Goal: Transaction & Acquisition: Book appointment/travel/reservation

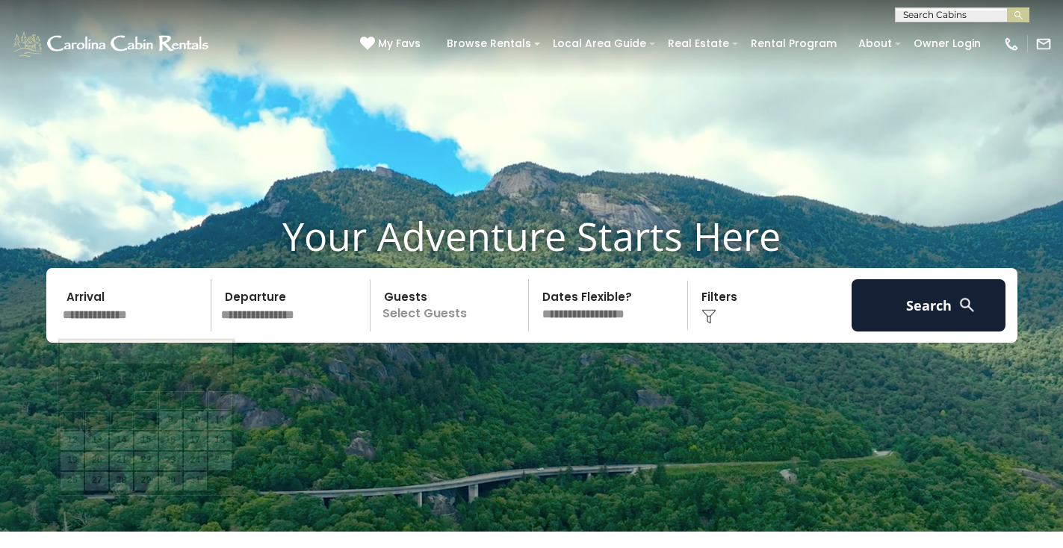
click at [111, 321] on input "text" at bounding box center [134, 305] width 155 height 52
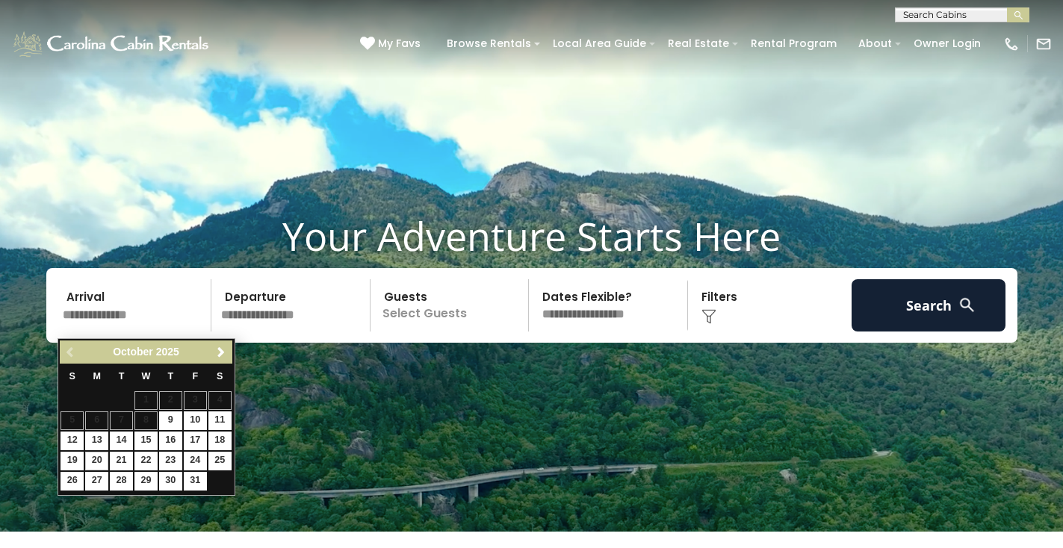
click at [100, 455] on link "20" at bounding box center [96, 461] width 23 height 19
type input "********"
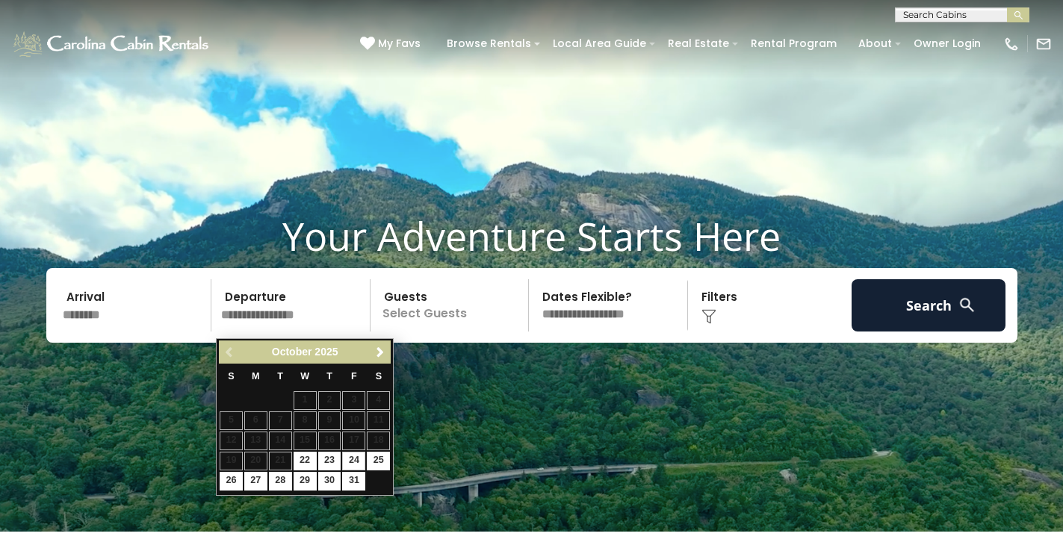
click at [355, 457] on link "24" at bounding box center [353, 461] width 23 height 19
type input "********"
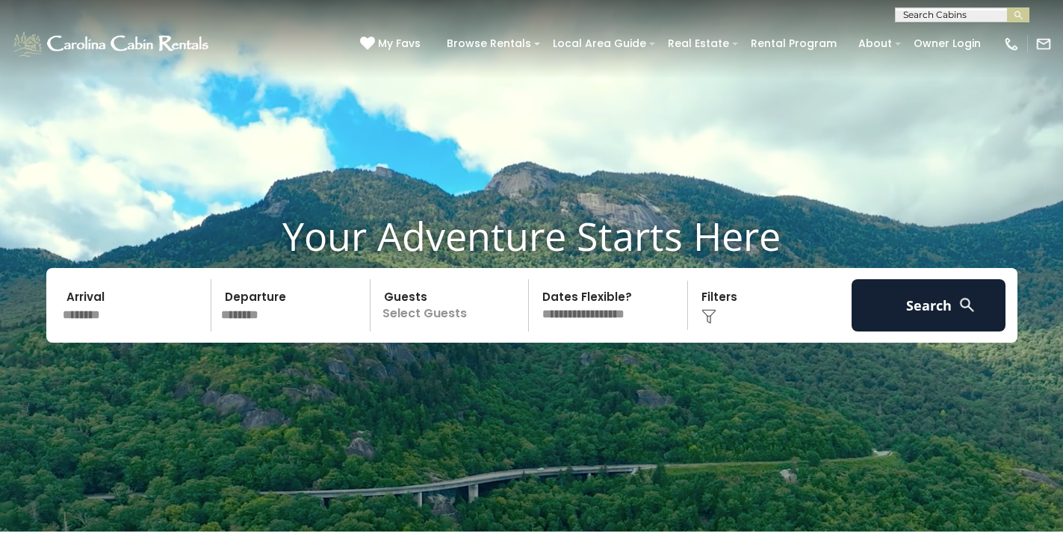
click at [457, 318] on p "Select Guests" at bounding box center [452, 305] width 154 height 52
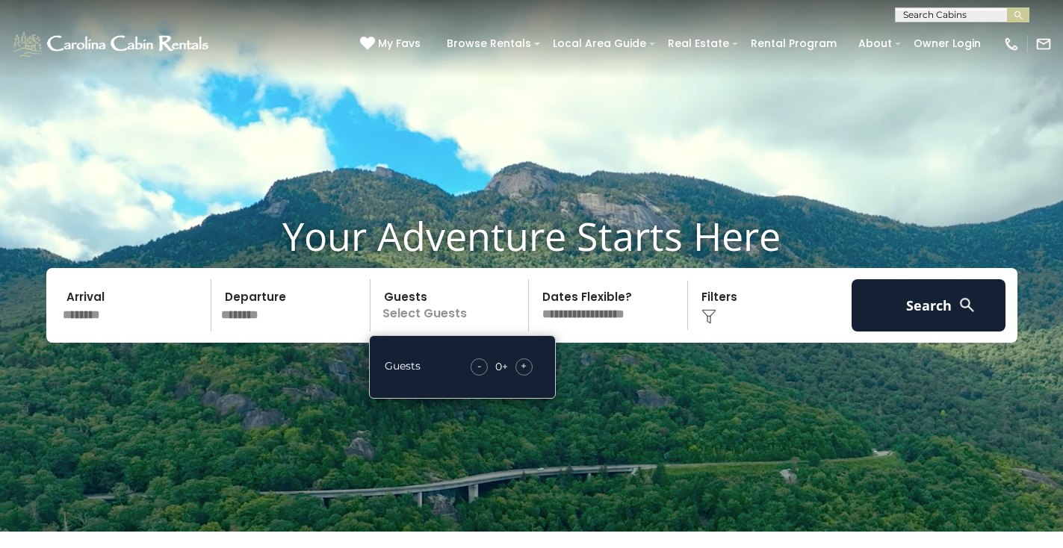
click at [520, 372] on div "+" at bounding box center [523, 366] width 17 height 17
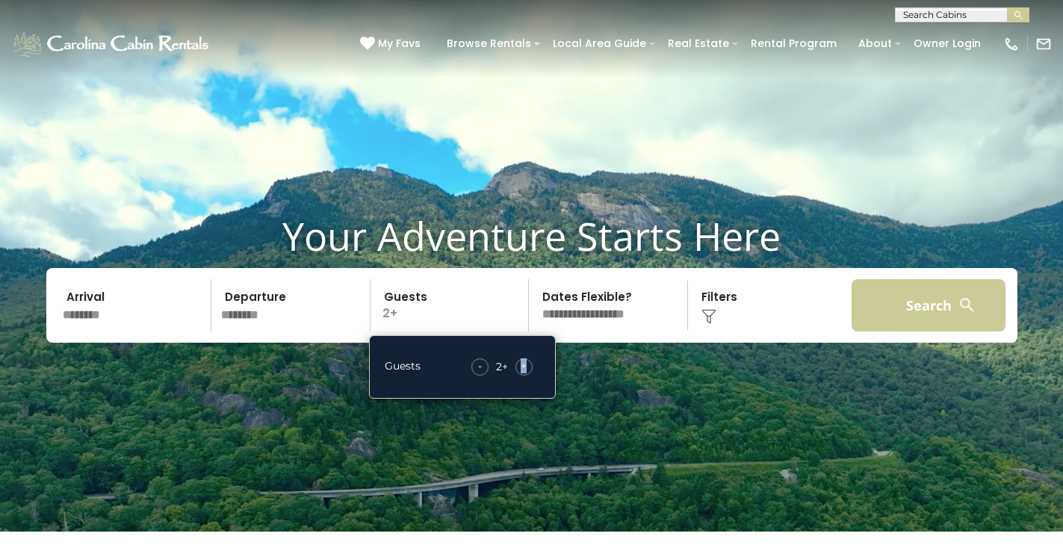
click at [883, 318] on button "Search" at bounding box center [928, 305] width 155 height 52
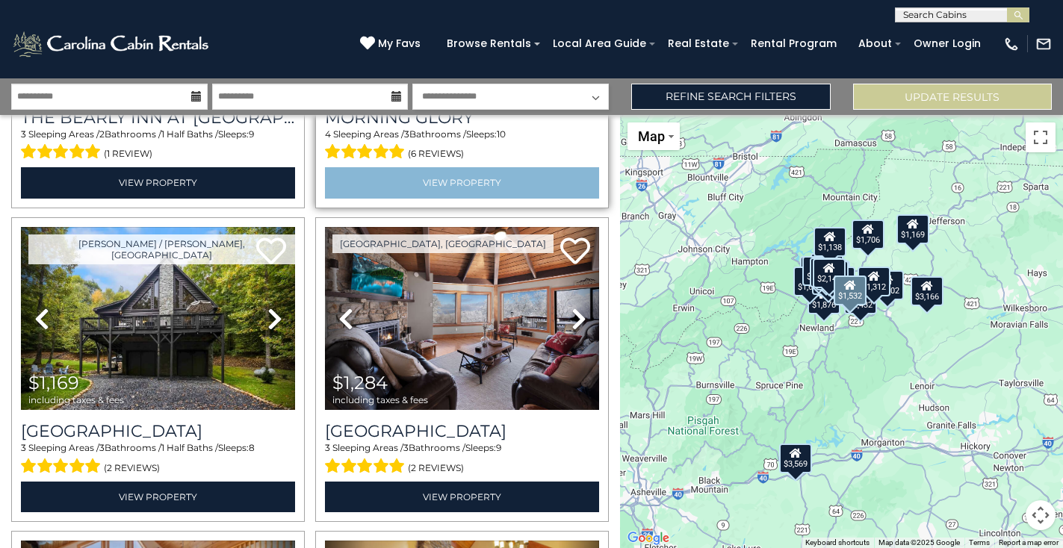
scroll to position [938, 0]
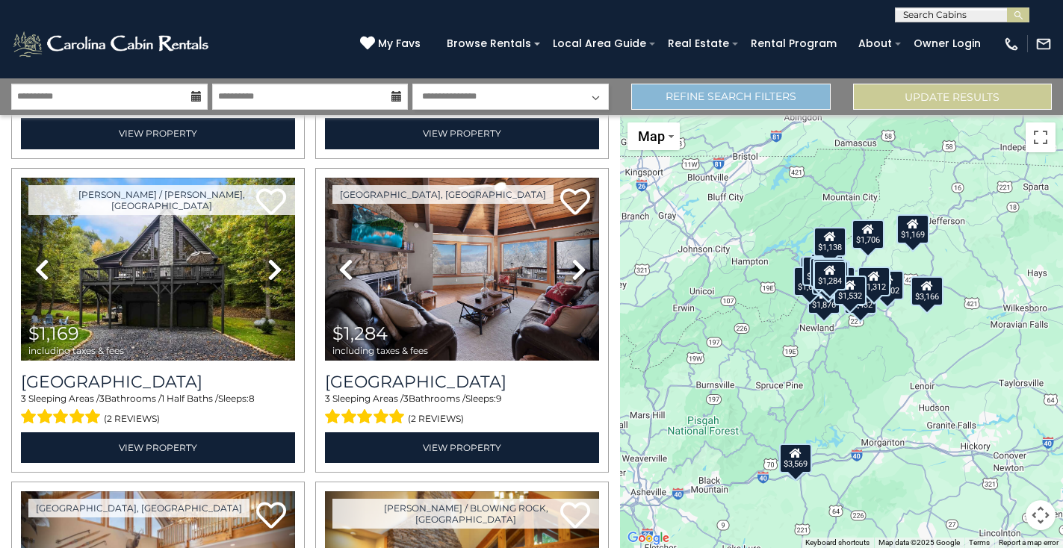
click at [733, 94] on link "Refine Search Filters" at bounding box center [730, 97] width 199 height 26
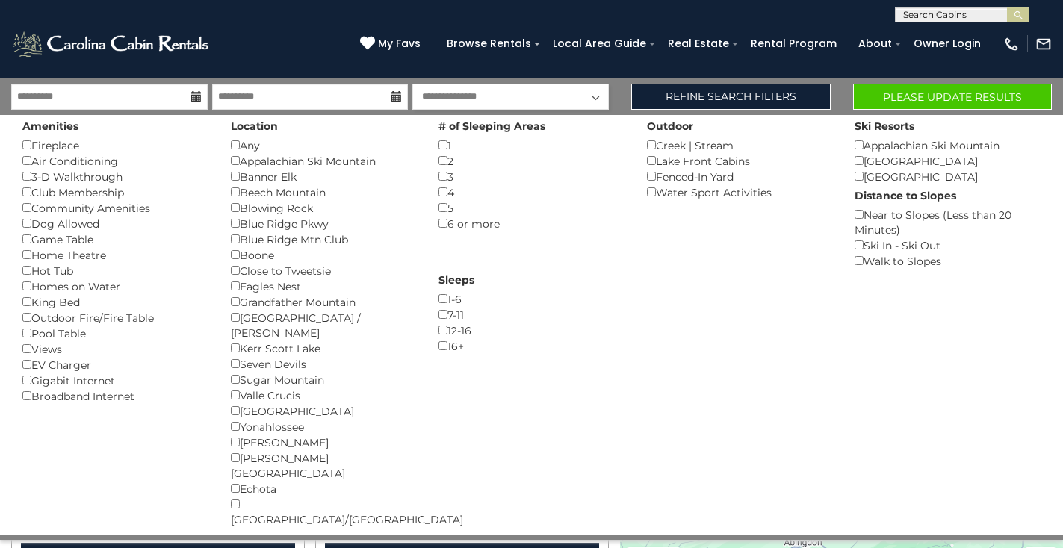
click at [957, 99] on button "Please Update Results" at bounding box center [952, 97] width 199 height 26
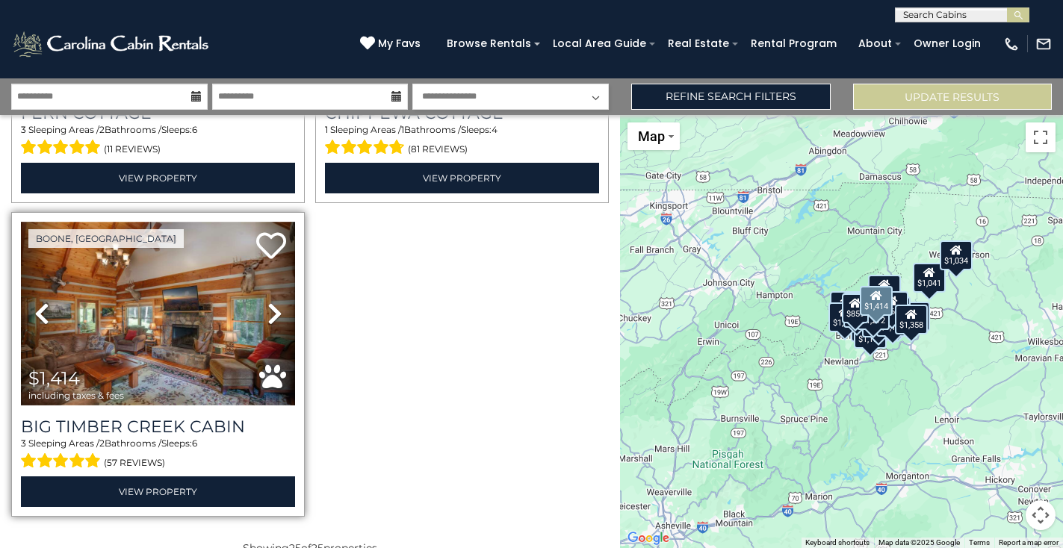
scroll to position [3716, 0]
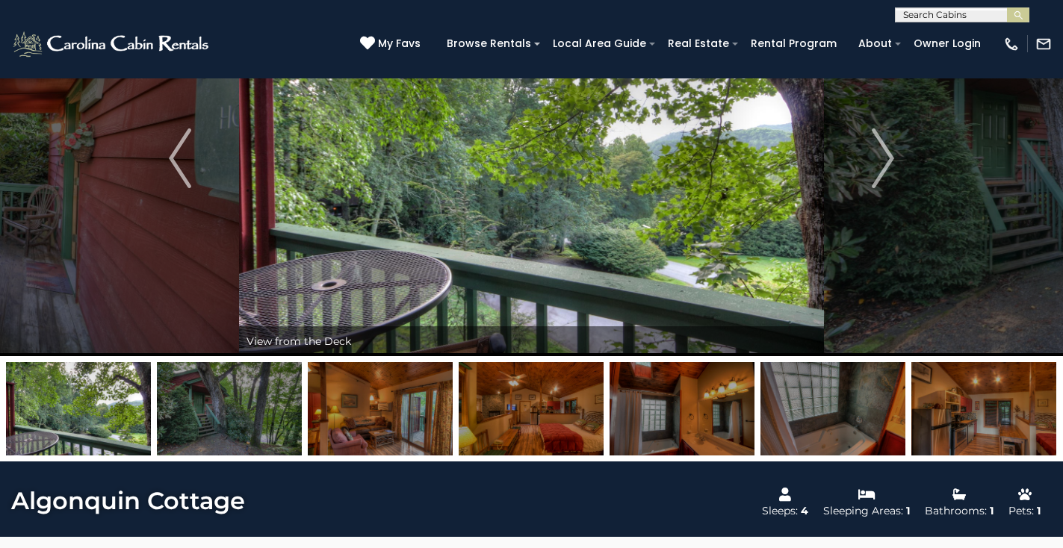
scroll to position [120, 0]
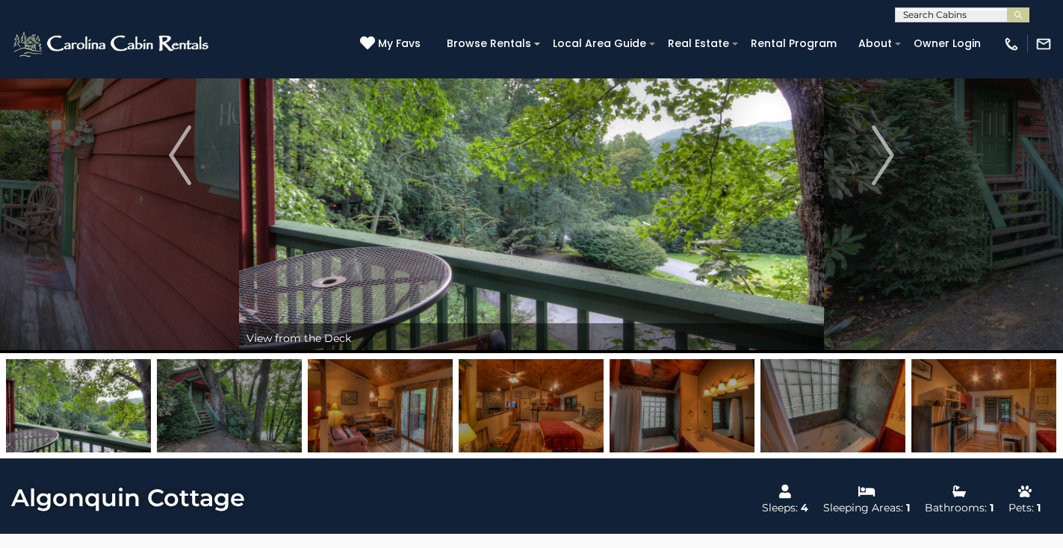
click at [206, 431] on img at bounding box center [229, 405] width 145 height 93
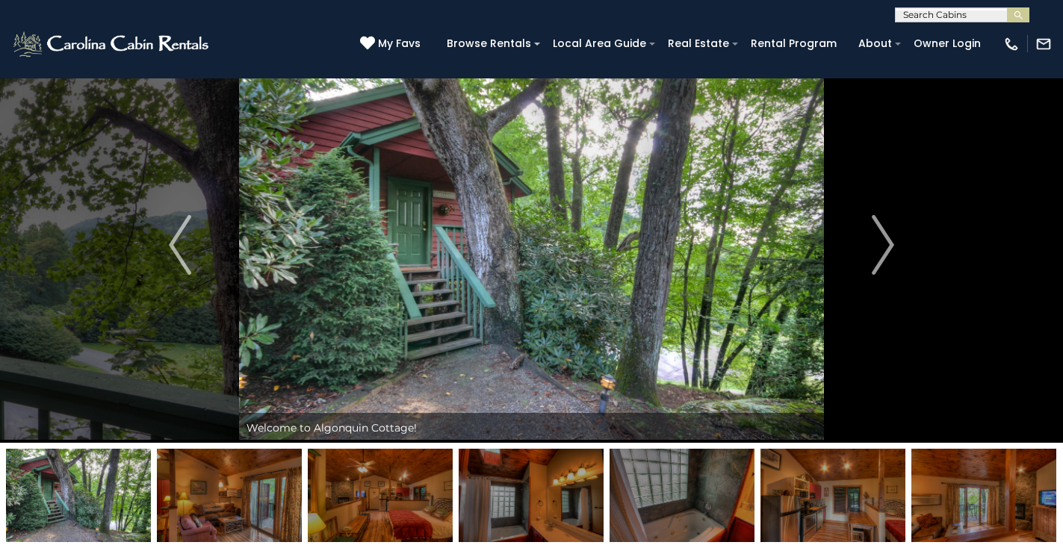
scroll to position [35, 0]
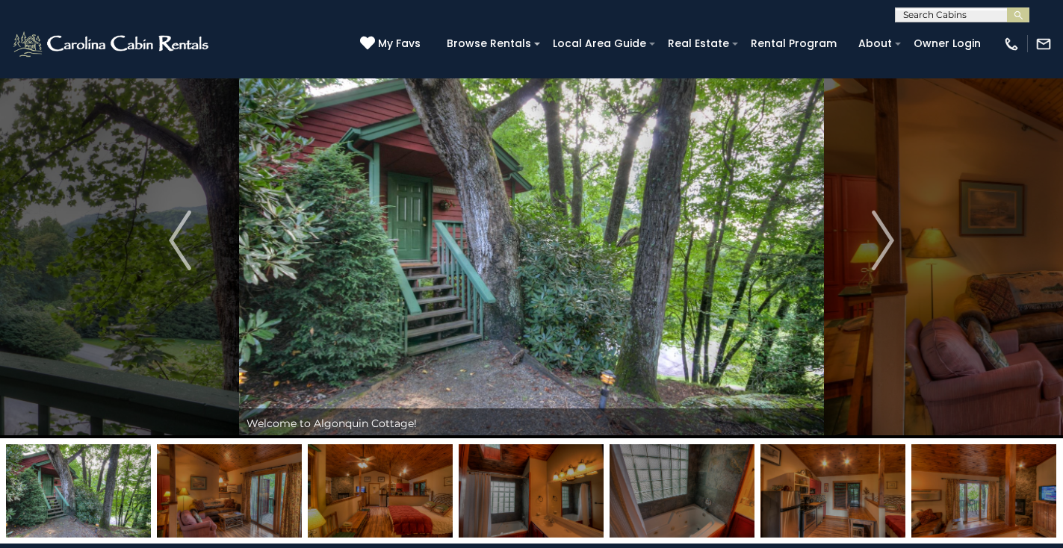
click at [220, 503] on img at bounding box center [229, 490] width 145 height 93
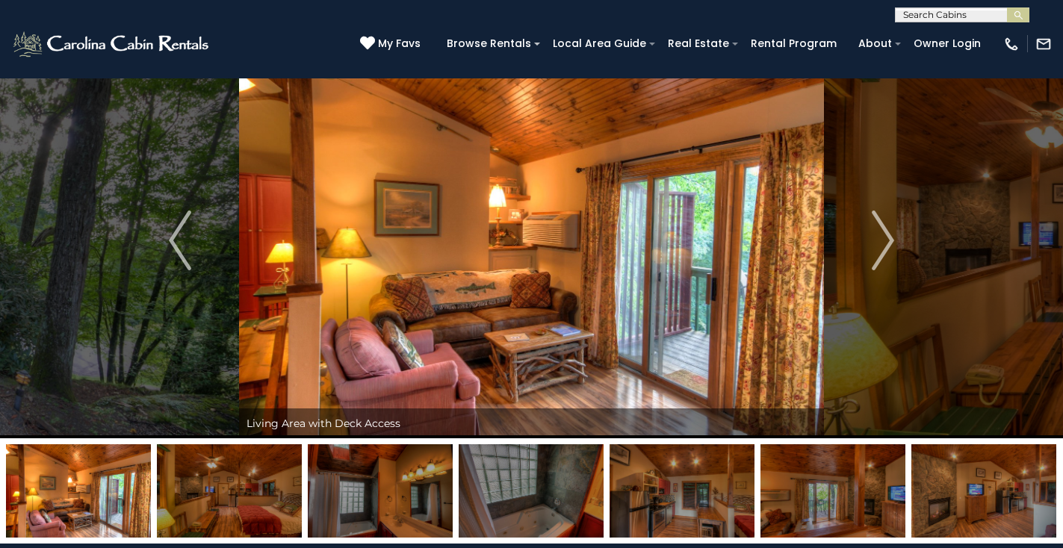
click at [365, 494] on img at bounding box center [380, 490] width 145 height 93
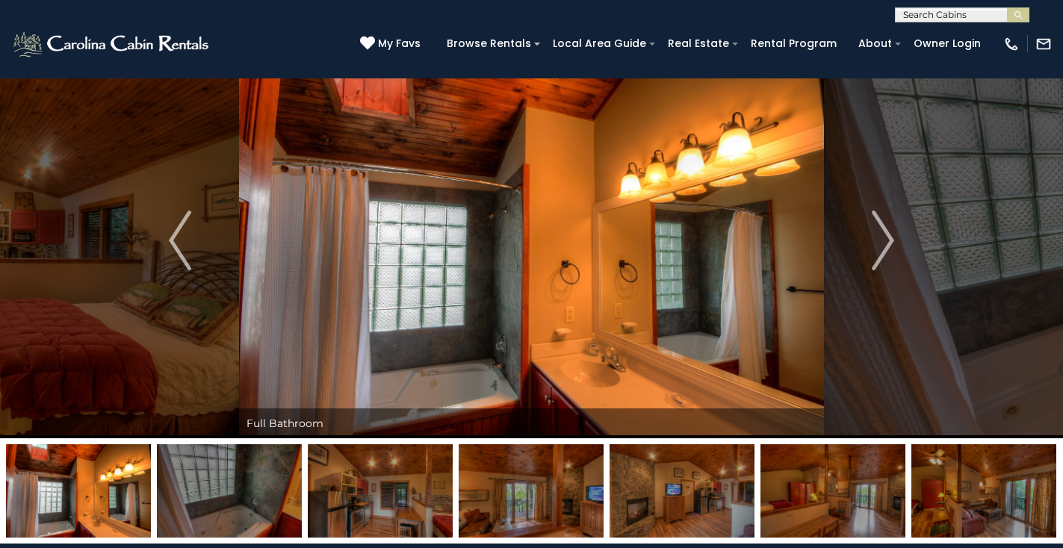
click at [404, 498] on img at bounding box center [380, 490] width 145 height 93
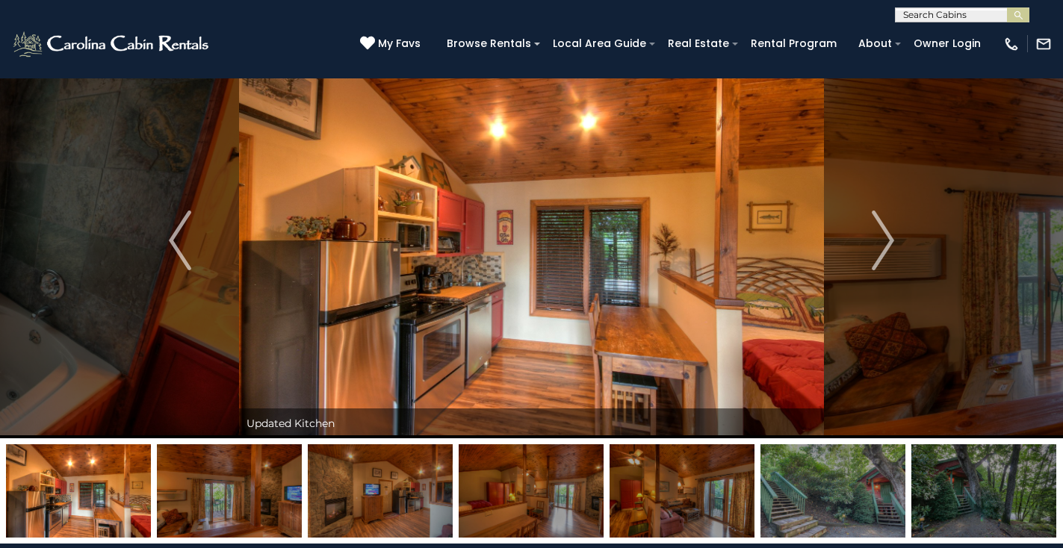
click at [402, 498] on img at bounding box center [380, 490] width 145 height 93
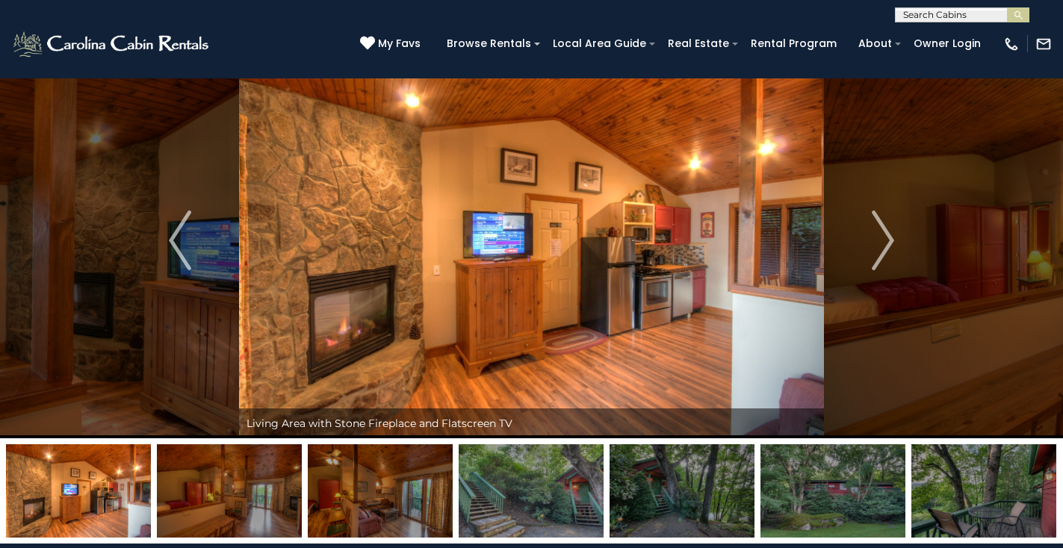
click at [467, 497] on img at bounding box center [530, 490] width 145 height 93
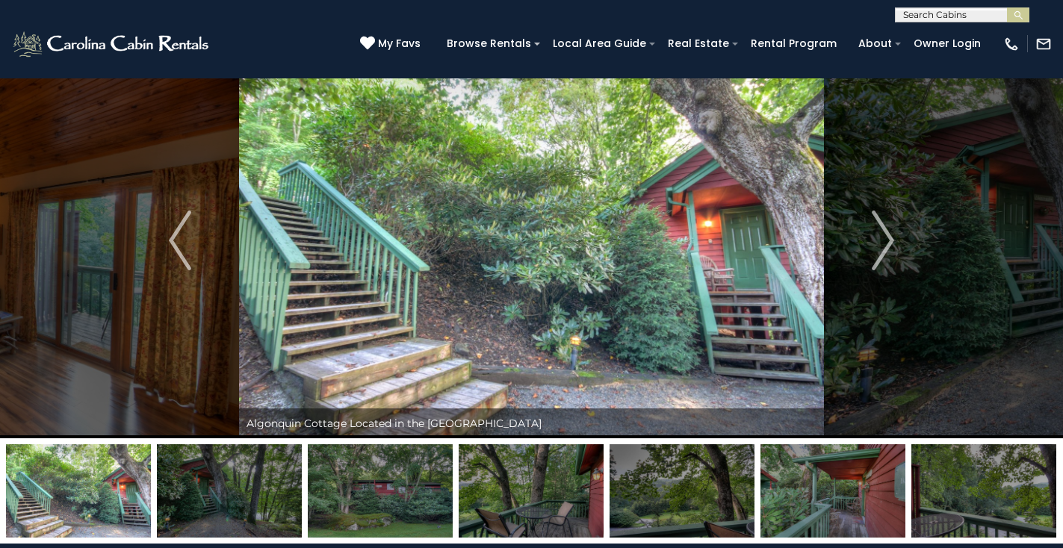
click at [512, 497] on img at bounding box center [530, 490] width 145 height 93
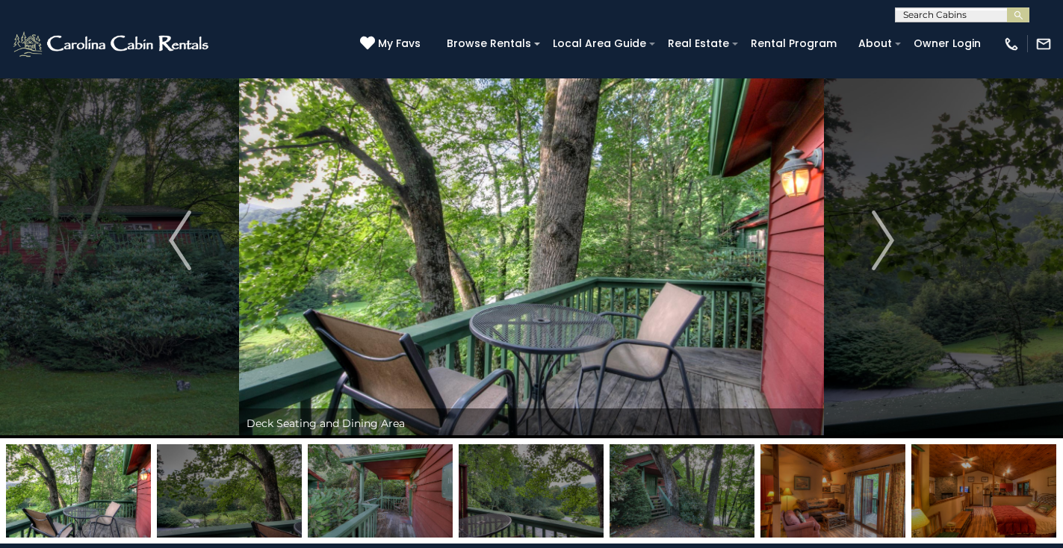
click at [556, 501] on img at bounding box center [530, 490] width 145 height 93
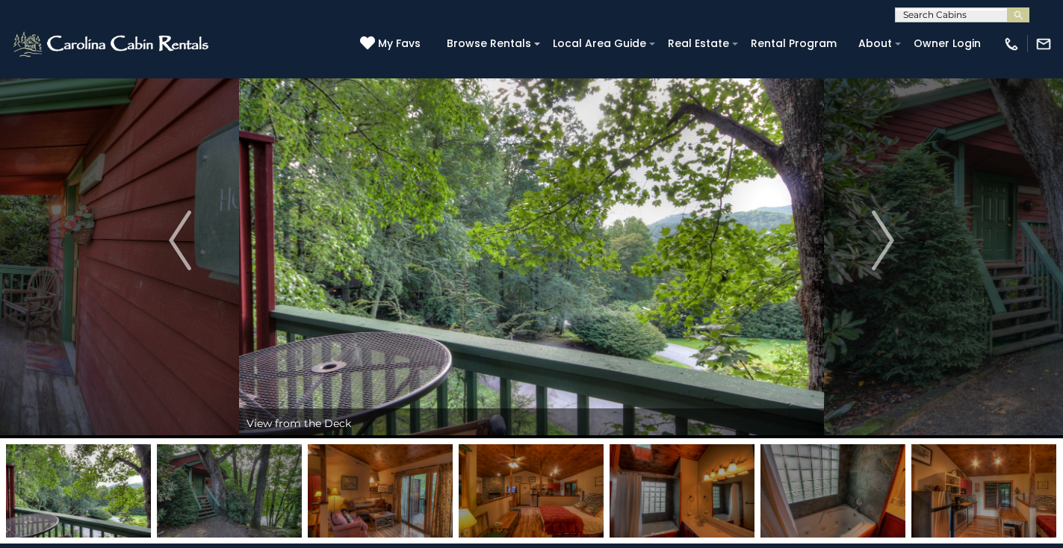
click at [560, 501] on img at bounding box center [530, 490] width 145 height 93
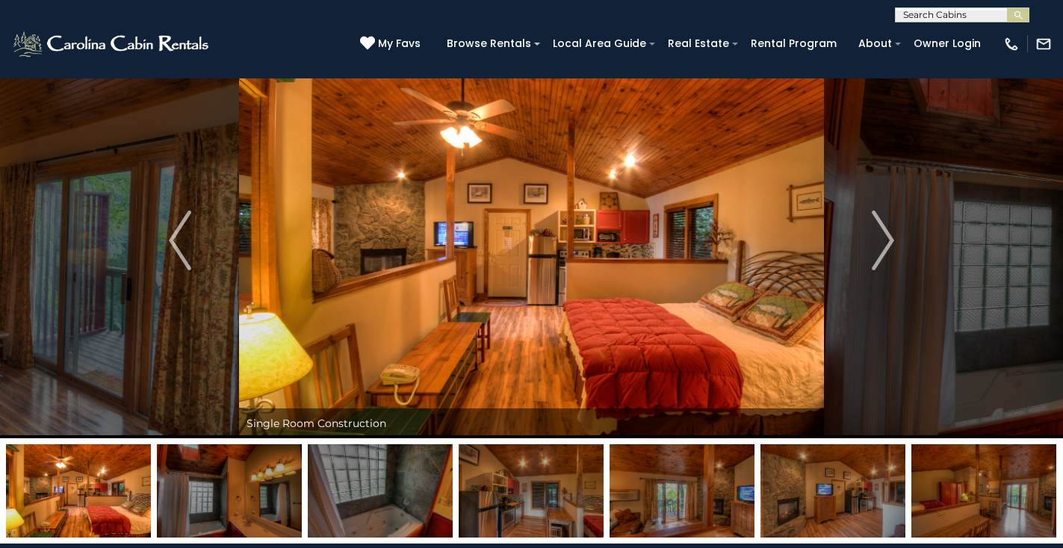
click at [567, 502] on img at bounding box center [530, 490] width 145 height 93
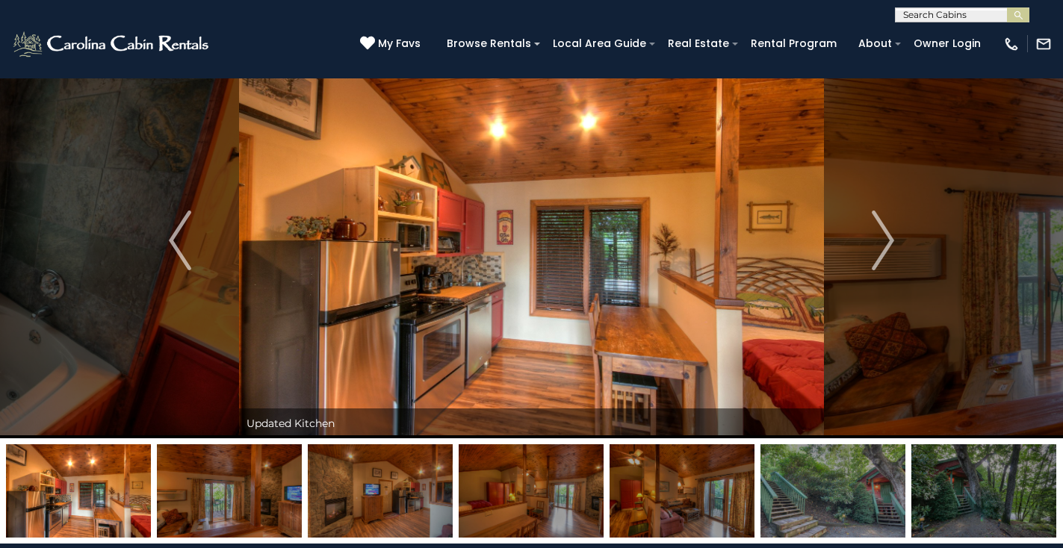
click at [641, 488] on img at bounding box center [681, 490] width 145 height 93
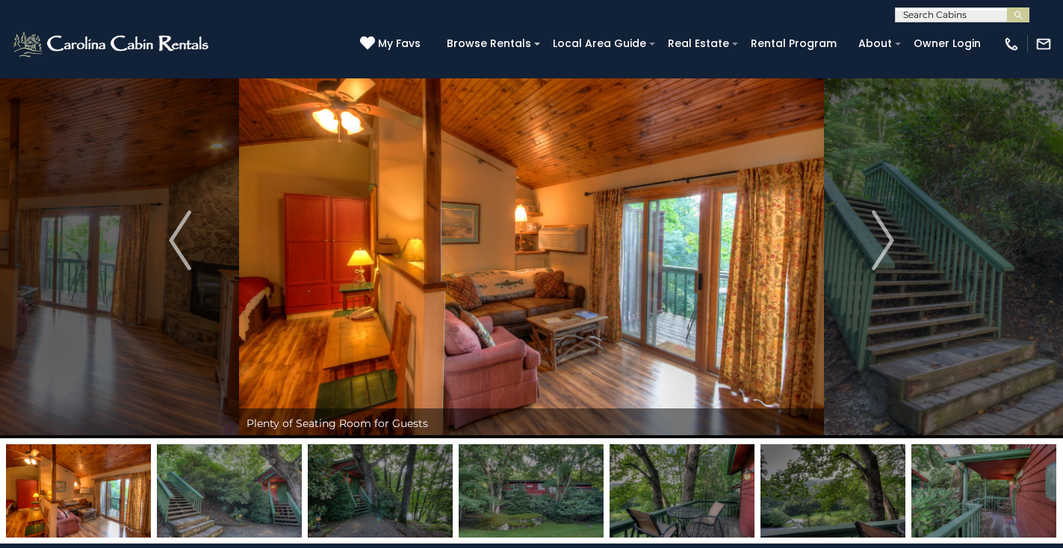
click at [663, 490] on img at bounding box center [681, 490] width 145 height 93
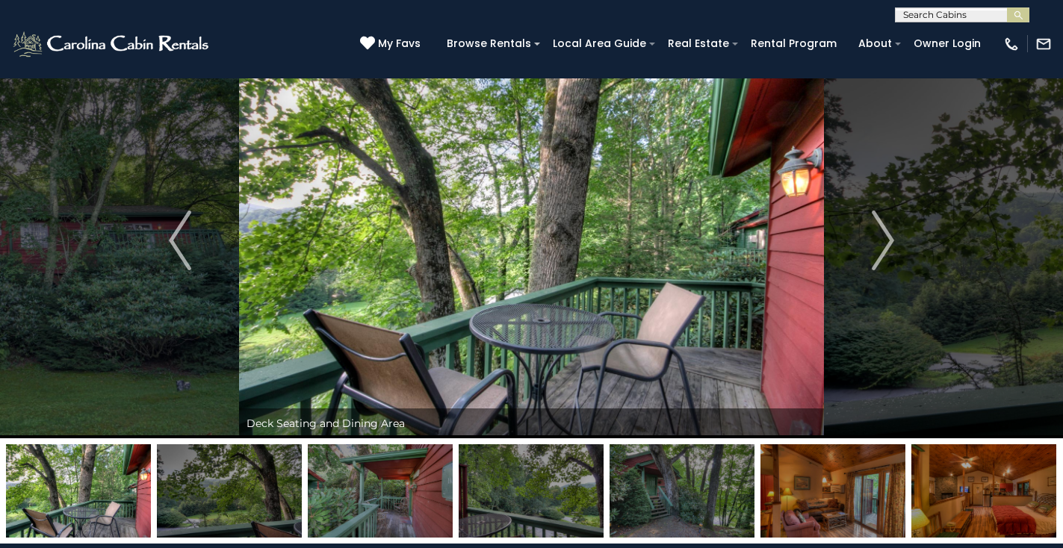
click at [677, 496] on img at bounding box center [681, 490] width 145 height 93
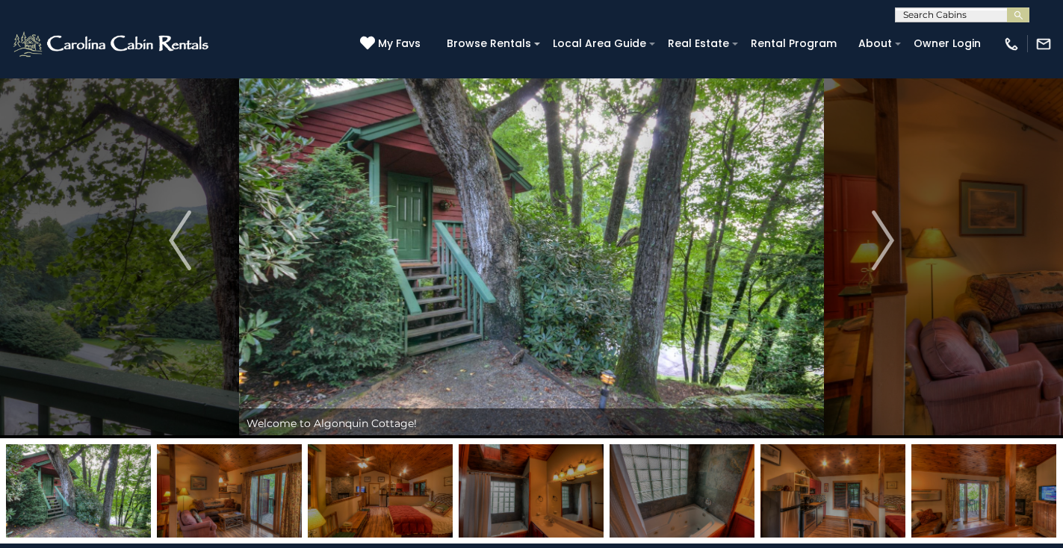
click at [713, 497] on img at bounding box center [681, 490] width 145 height 93
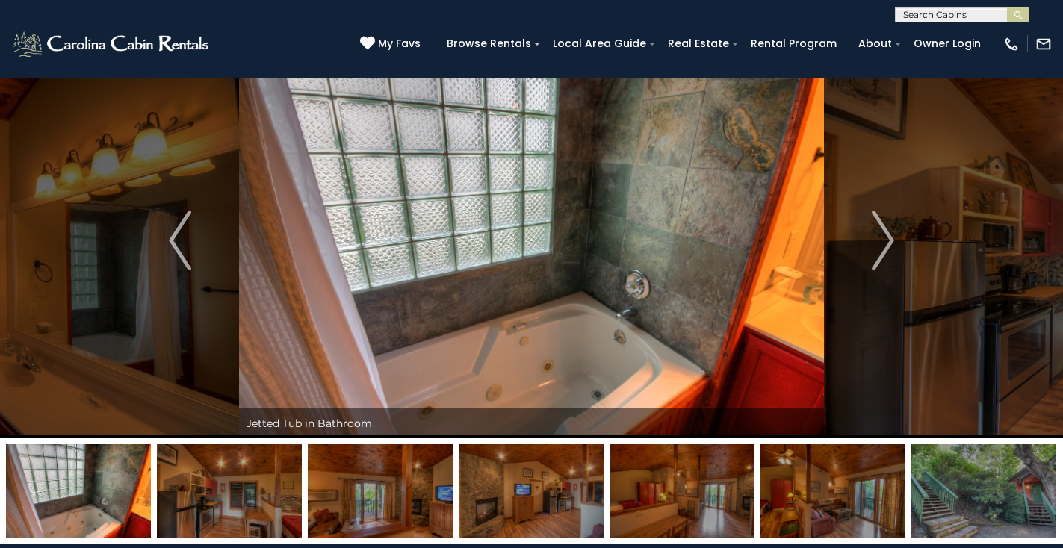
click at [736, 498] on img at bounding box center [681, 490] width 145 height 93
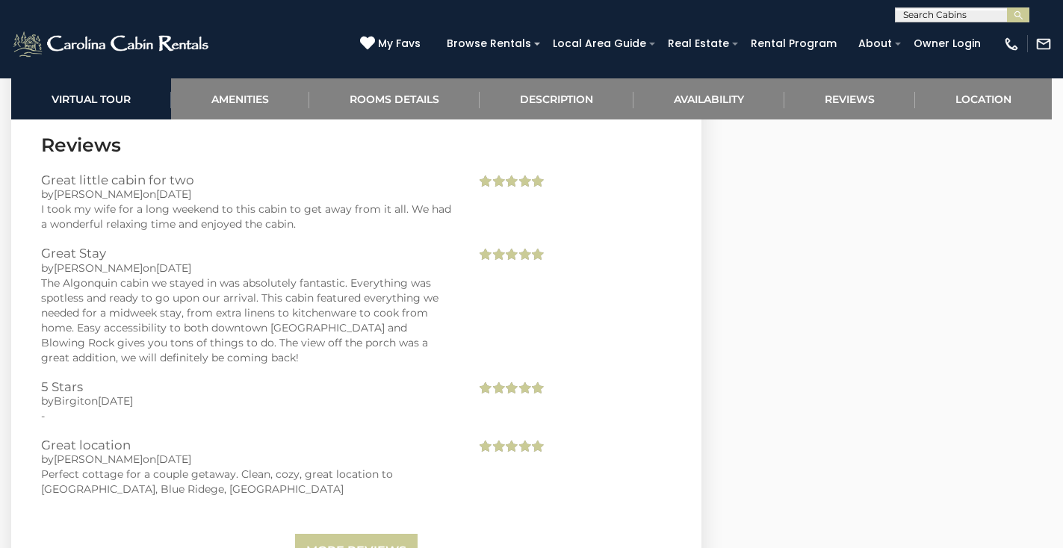
scroll to position [3106, 0]
click at [340, 532] on link "More Reviews" at bounding box center [356, 549] width 122 height 35
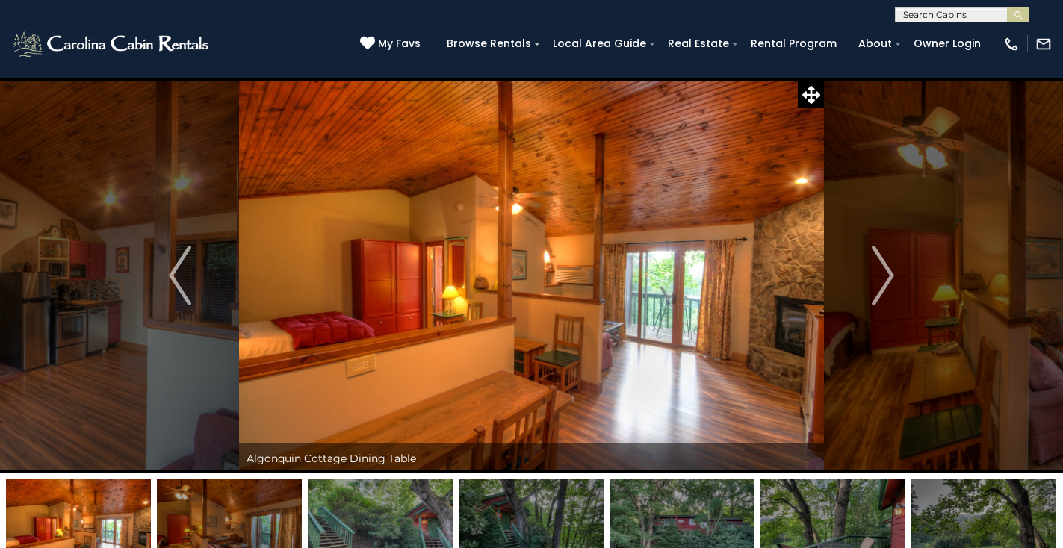
scroll to position [0, 0]
click at [744, 423] on img at bounding box center [531, 276] width 585 height 396
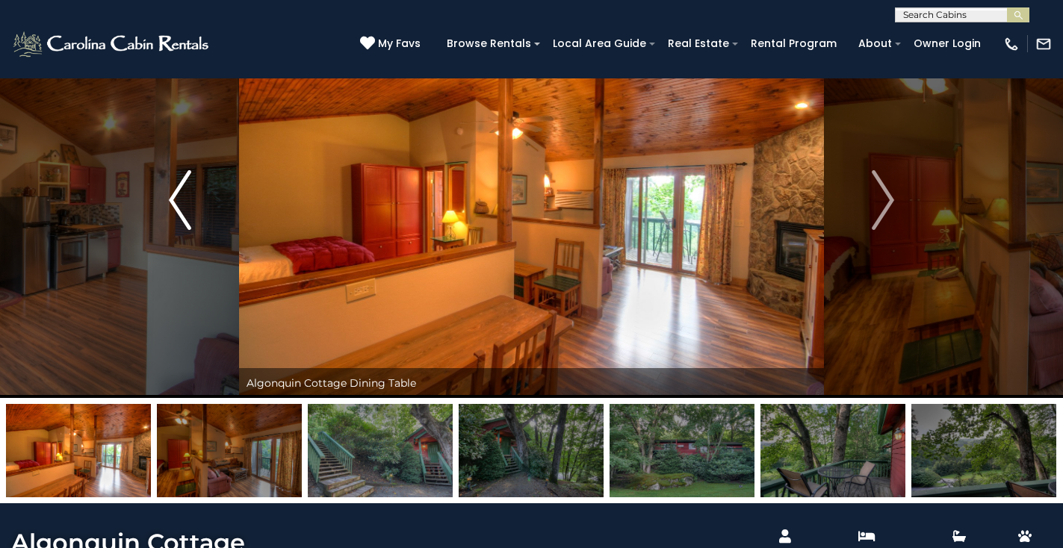
scroll to position [93, 0]
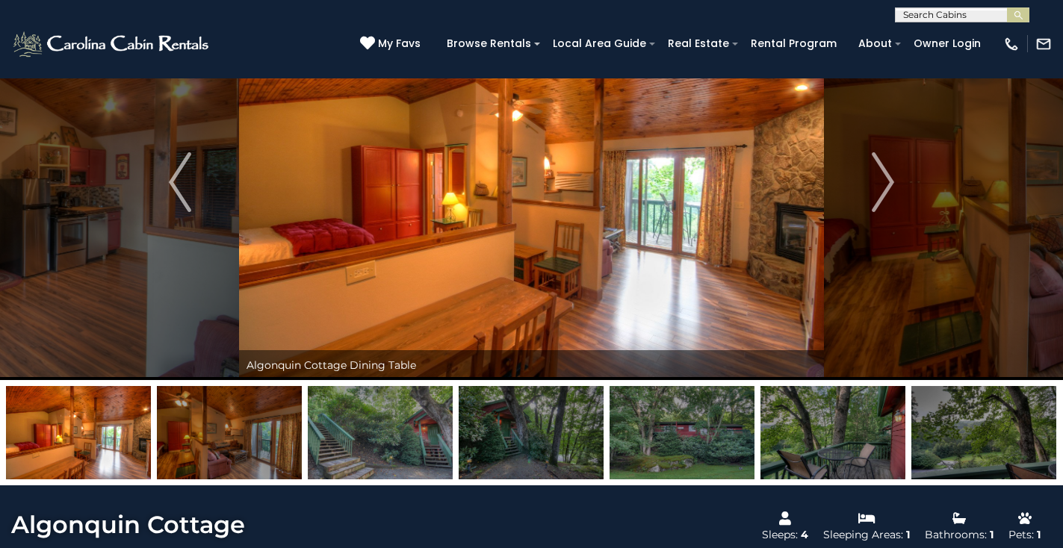
click at [63, 431] on img at bounding box center [78, 432] width 145 height 93
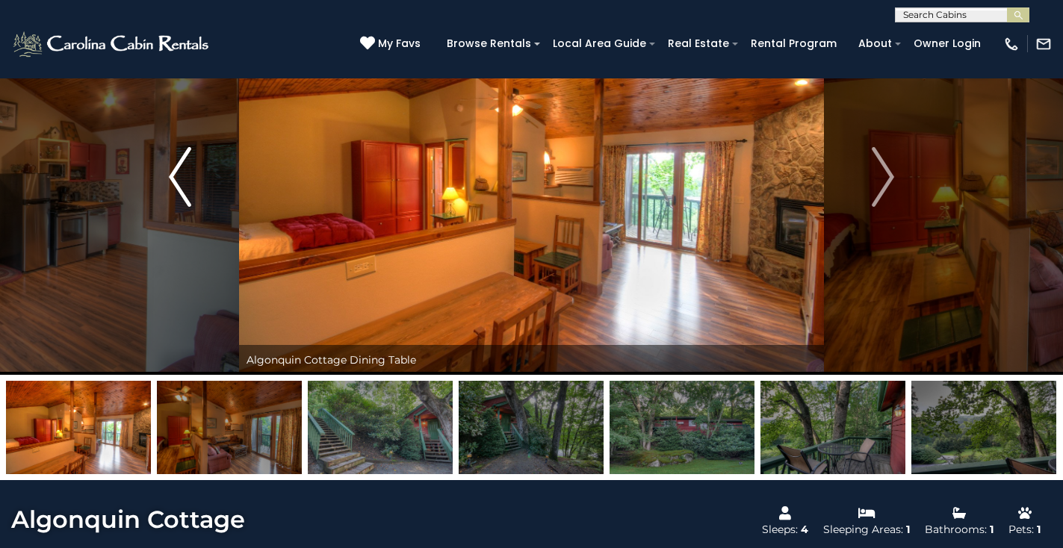
scroll to position [81, 0]
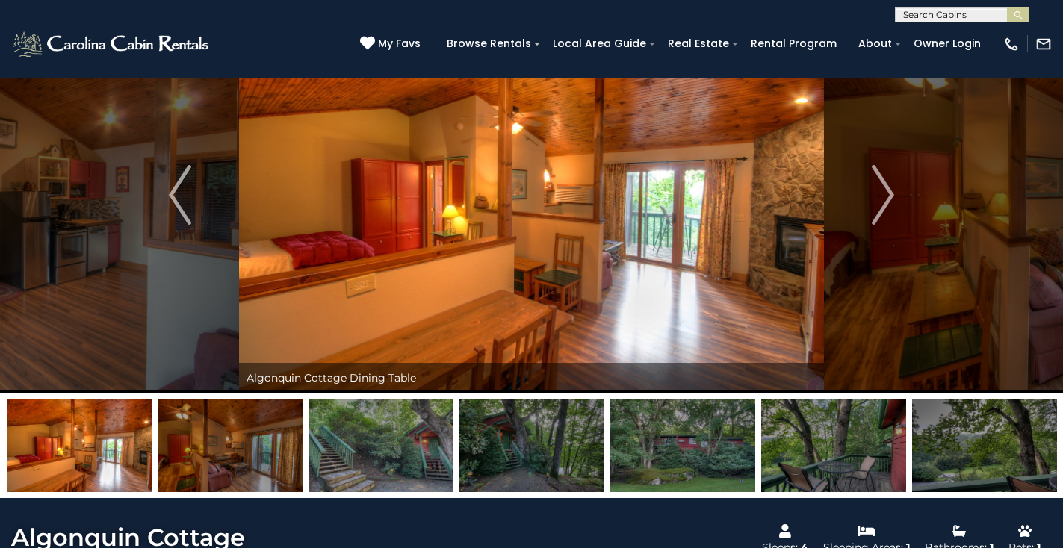
click at [66, 440] on img at bounding box center [79, 445] width 145 height 93
click at [879, 200] on img "Next" at bounding box center [882, 195] width 22 height 60
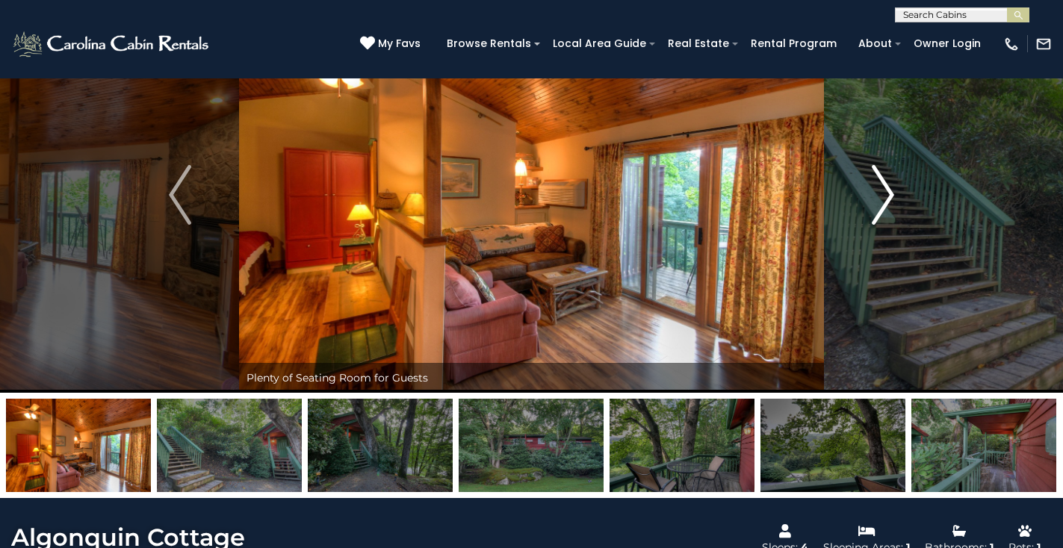
click at [882, 199] on img "Next" at bounding box center [882, 195] width 22 height 60
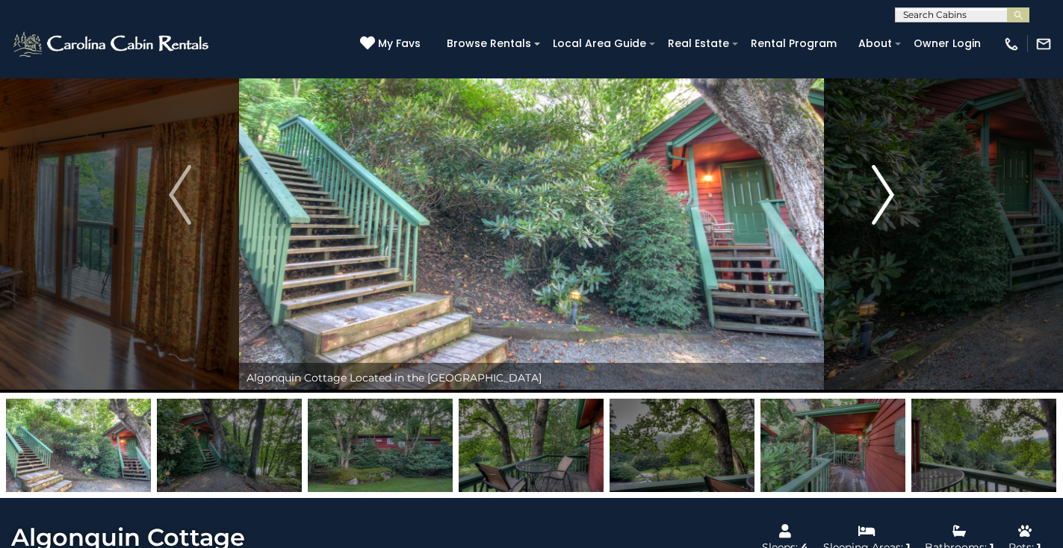
click at [882, 198] on img "Next" at bounding box center [882, 195] width 22 height 60
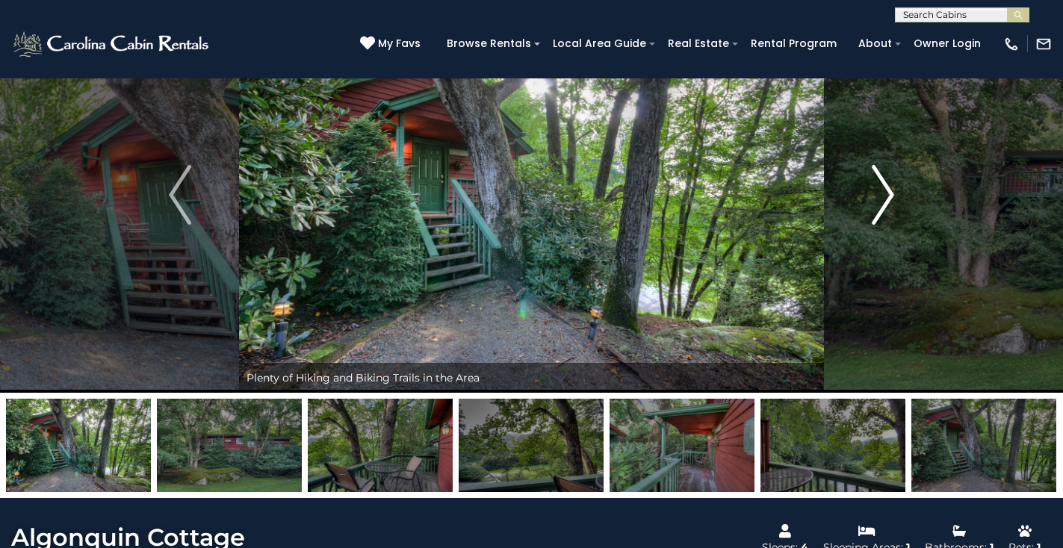
click at [882, 198] on img "Next" at bounding box center [882, 195] width 22 height 60
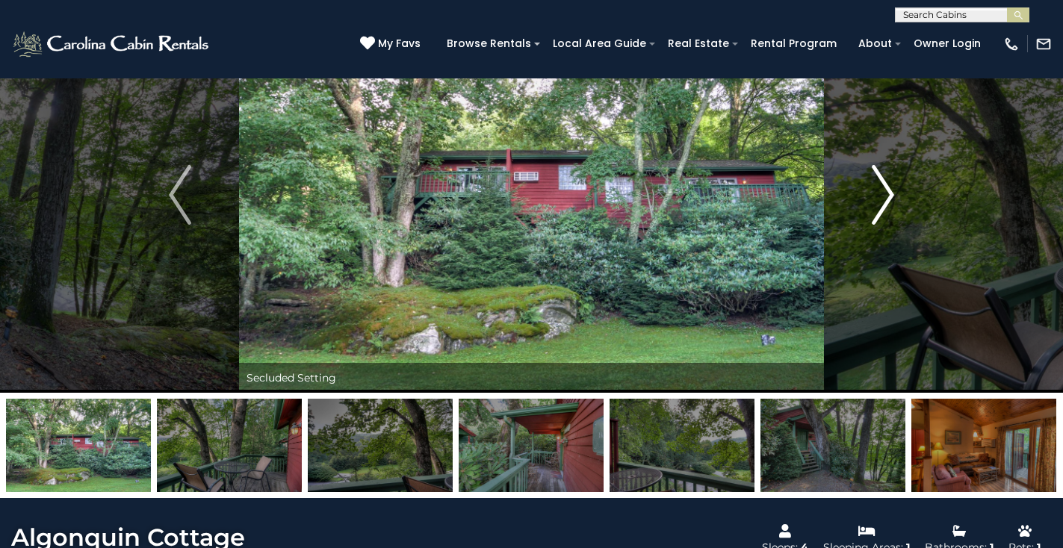
click at [885, 199] on img "Next" at bounding box center [882, 195] width 22 height 60
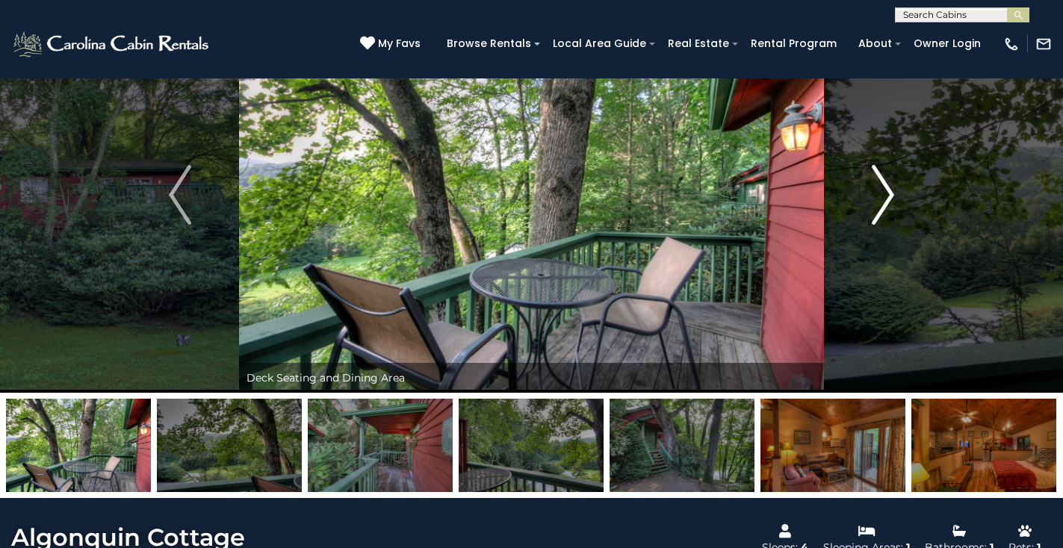
click at [885, 202] on img "Next" at bounding box center [882, 195] width 22 height 60
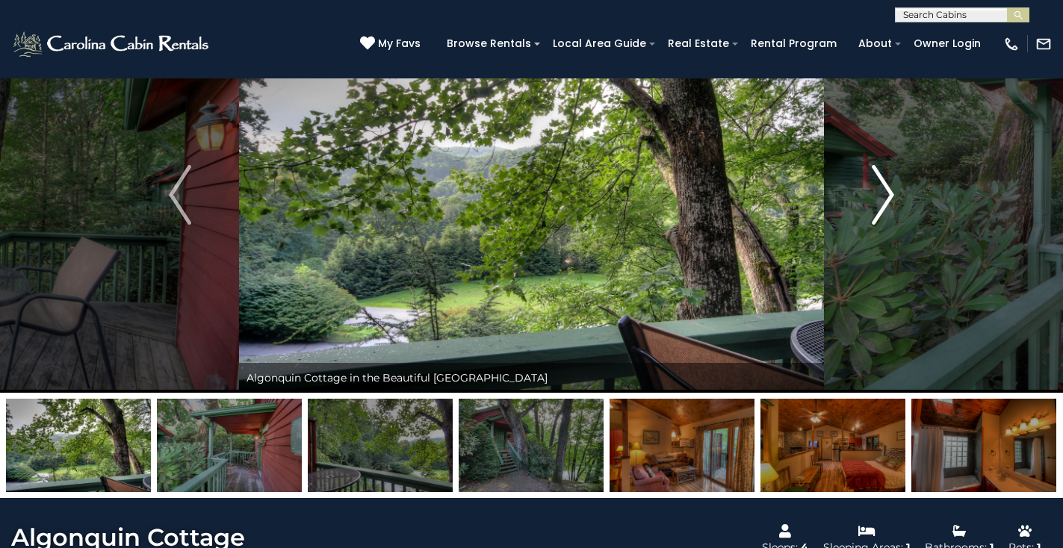
click at [892, 201] on img "Next" at bounding box center [882, 195] width 22 height 60
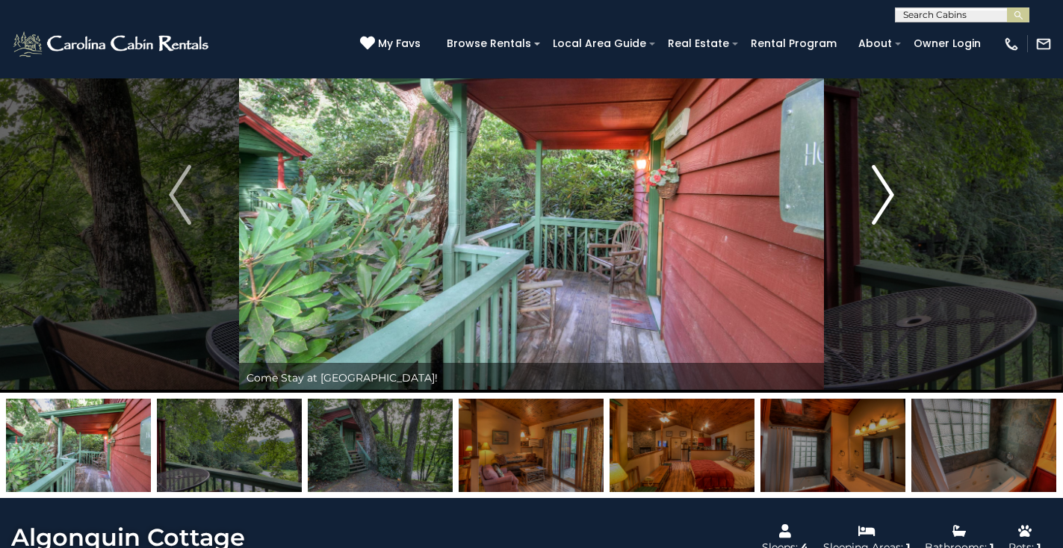
click at [890, 201] on img "Next" at bounding box center [882, 195] width 22 height 60
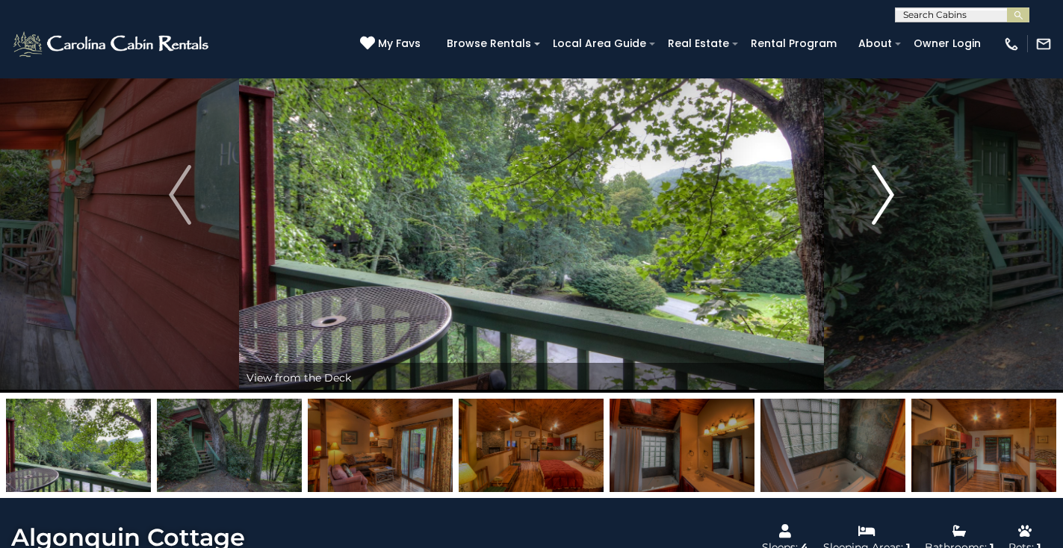
click at [890, 201] on img "Next" at bounding box center [882, 195] width 22 height 60
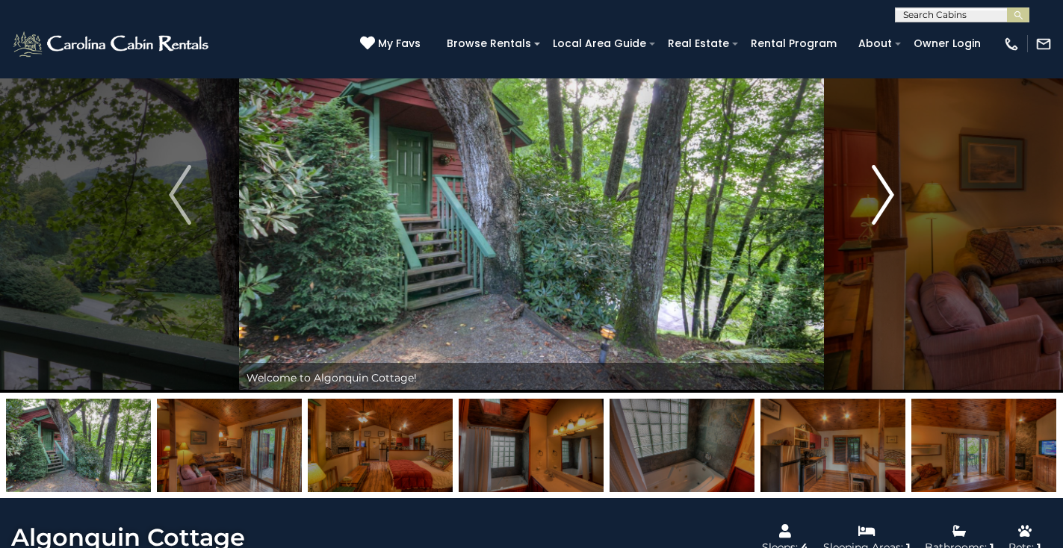
click at [890, 201] on img "Next" at bounding box center [882, 195] width 22 height 60
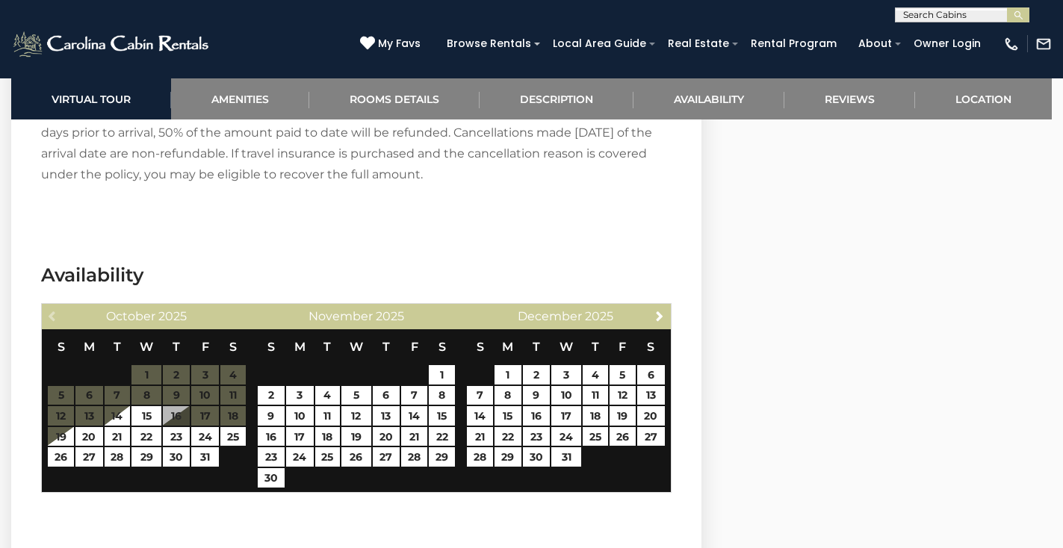
scroll to position [2697, 0]
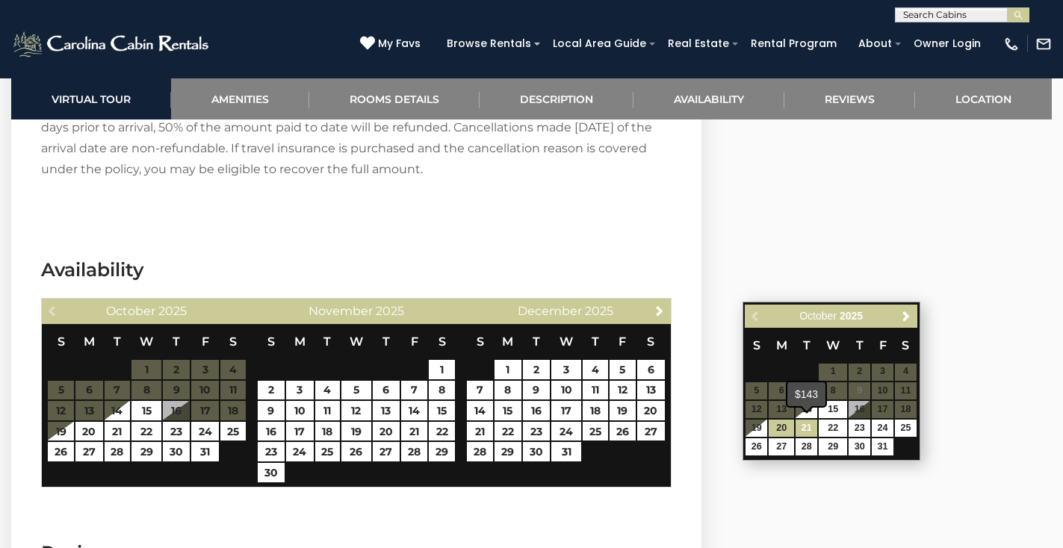
click at [809, 427] on link "21" at bounding box center [806, 428] width 22 height 17
type input "**********"
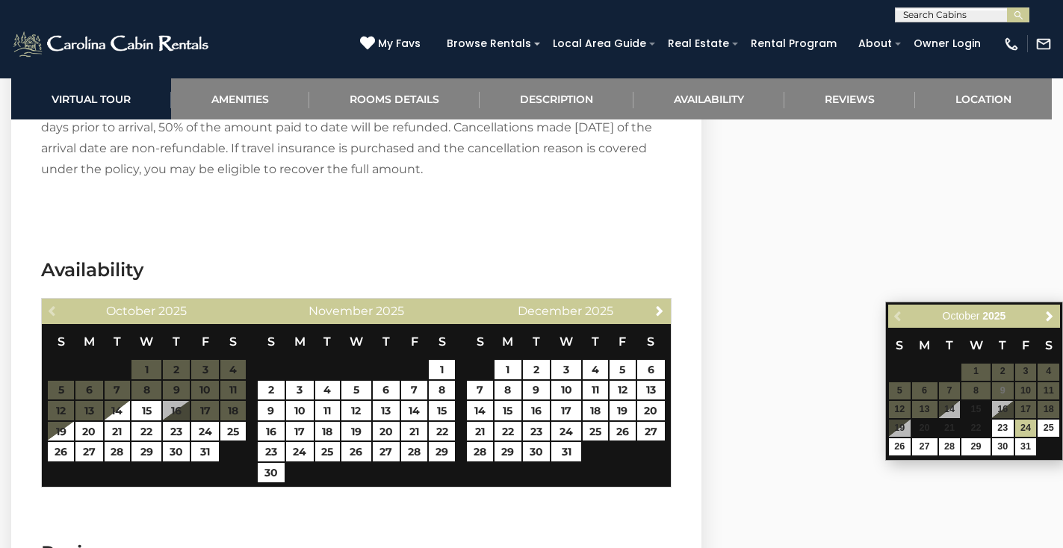
type input "**********"
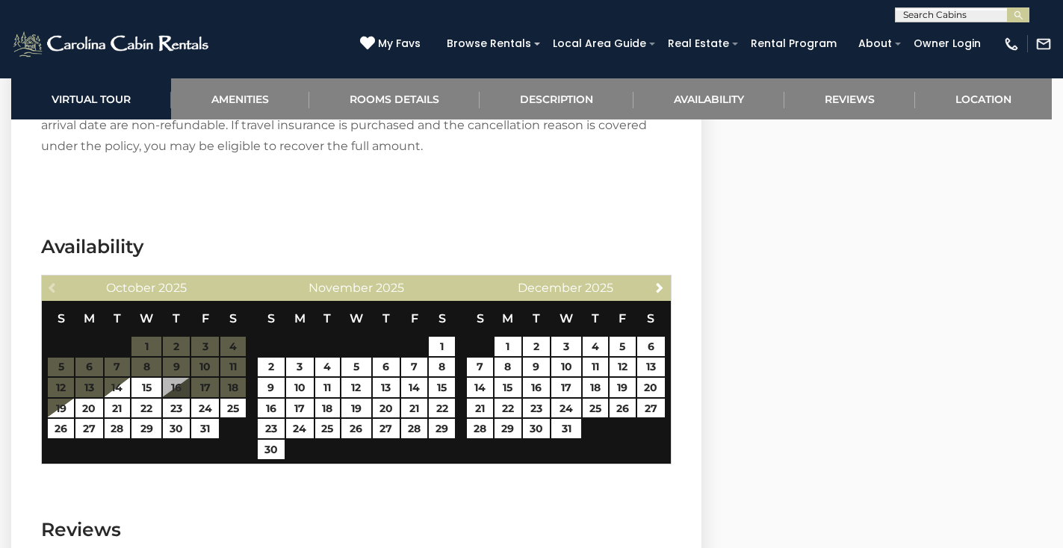
scroll to position [2724, 0]
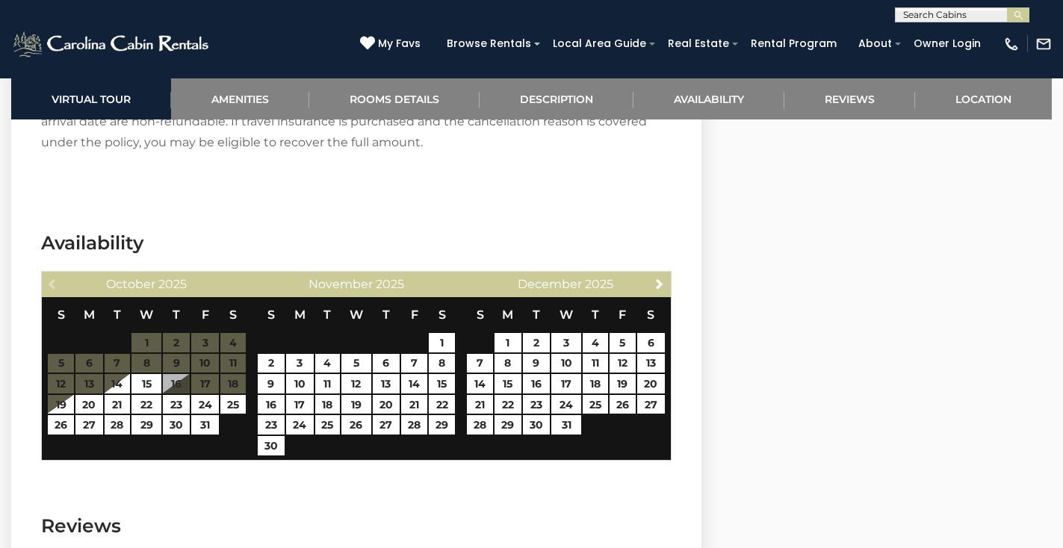
select select "*"
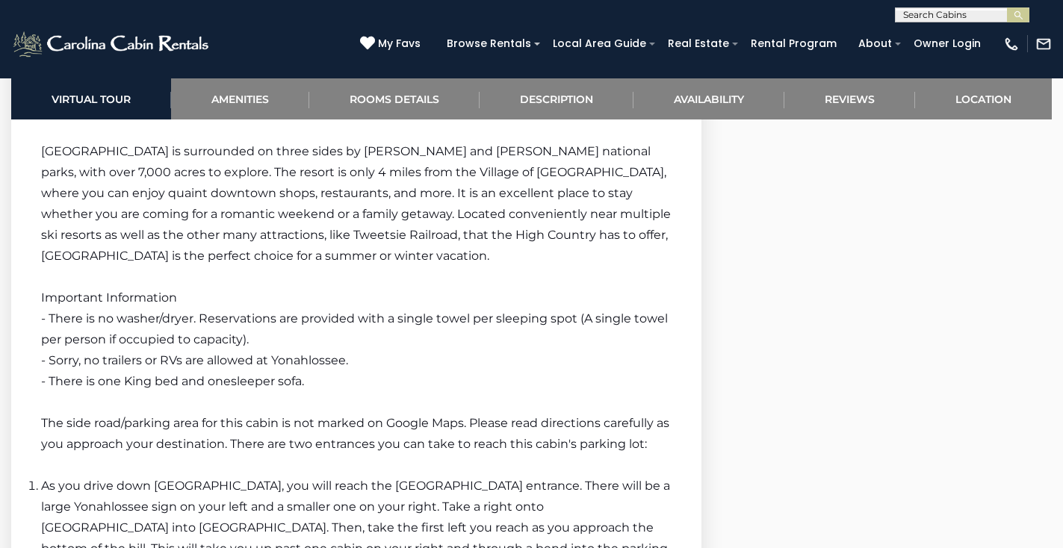
scroll to position [1964, 0]
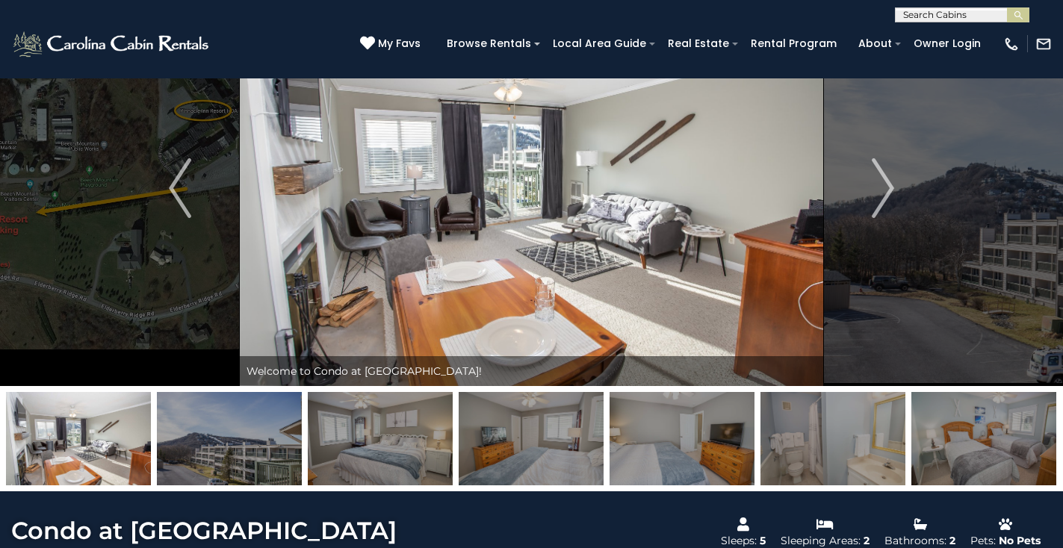
scroll to position [102, 0]
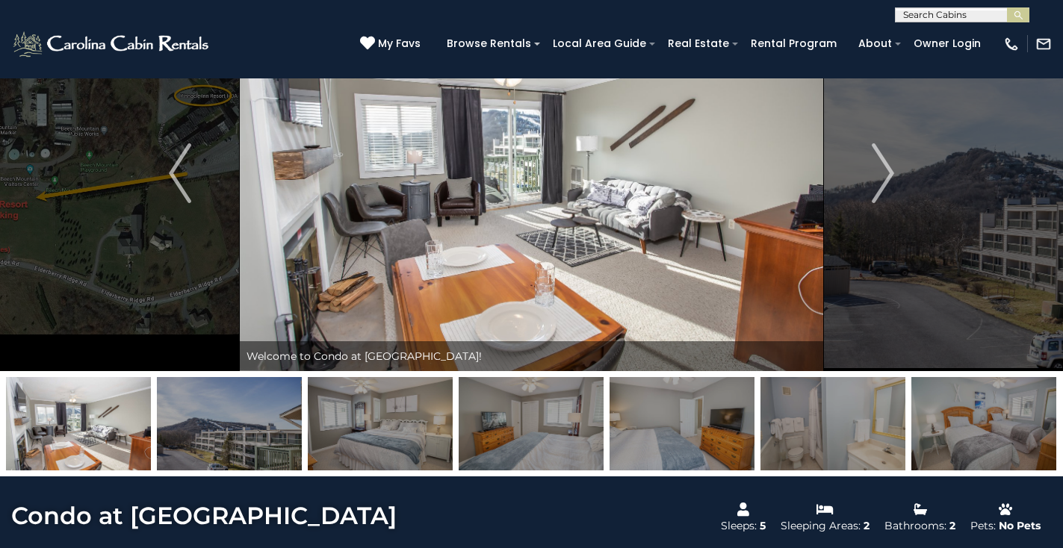
click at [107, 408] on img at bounding box center [78, 423] width 145 height 93
click at [240, 414] on img at bounding box center [229, 423] width 145 height 93
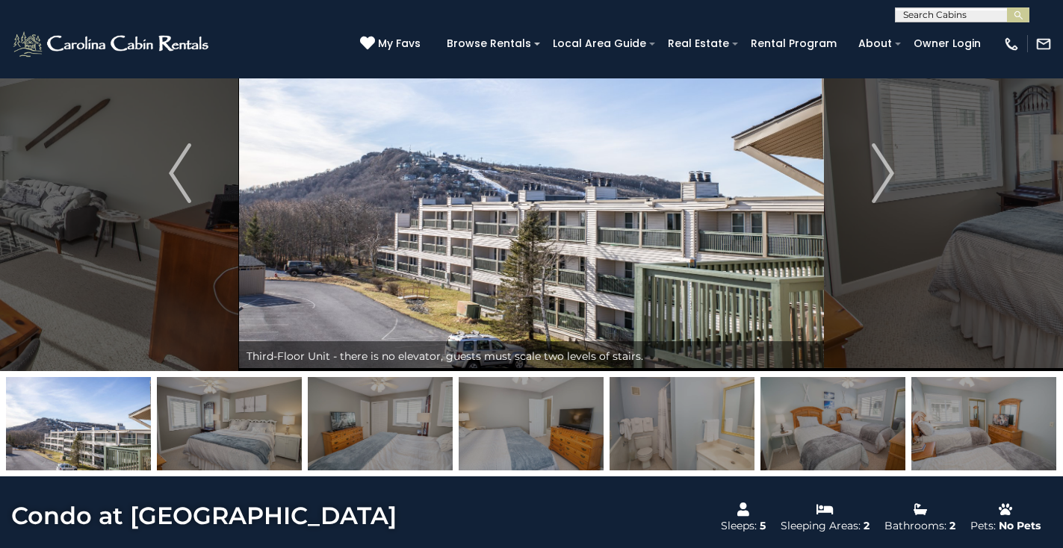
click at [276, 415] on img at bounding box center [229, 423] width 145 height 93
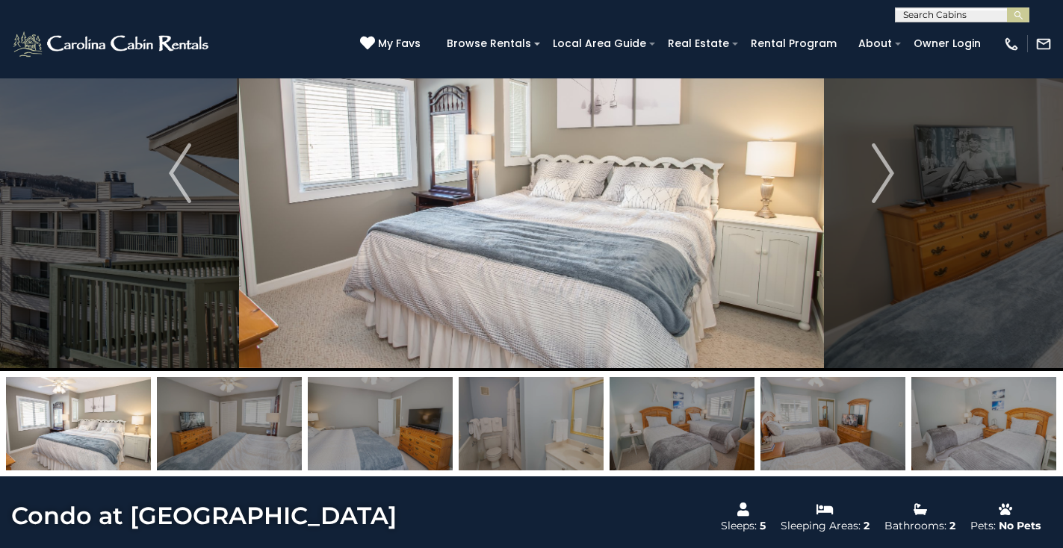
click at [284, 420] on img at bounding box center [229, 423] width 145 height 93
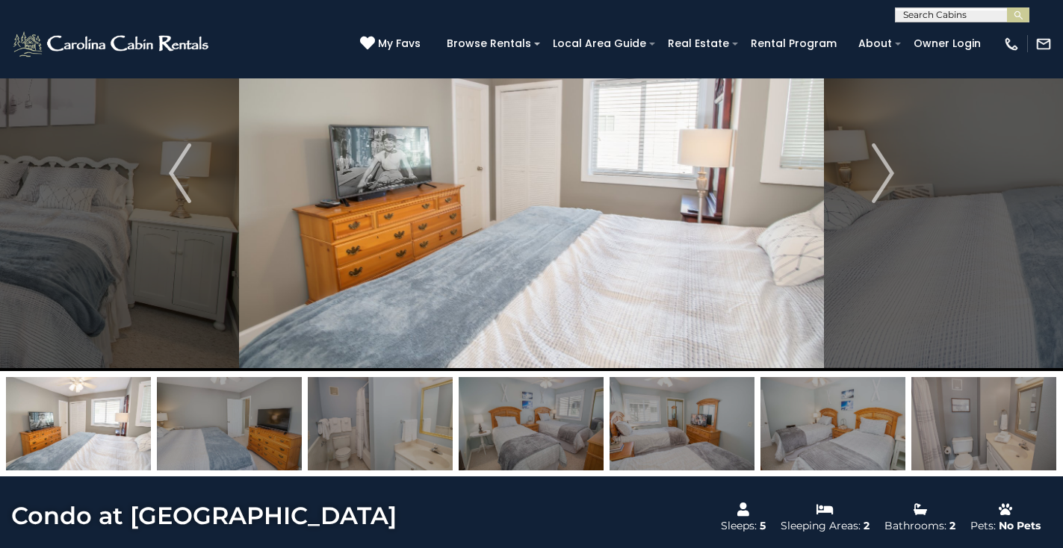
click at [317, 427] on img at bounding box center [380, 423] width 145 height 93
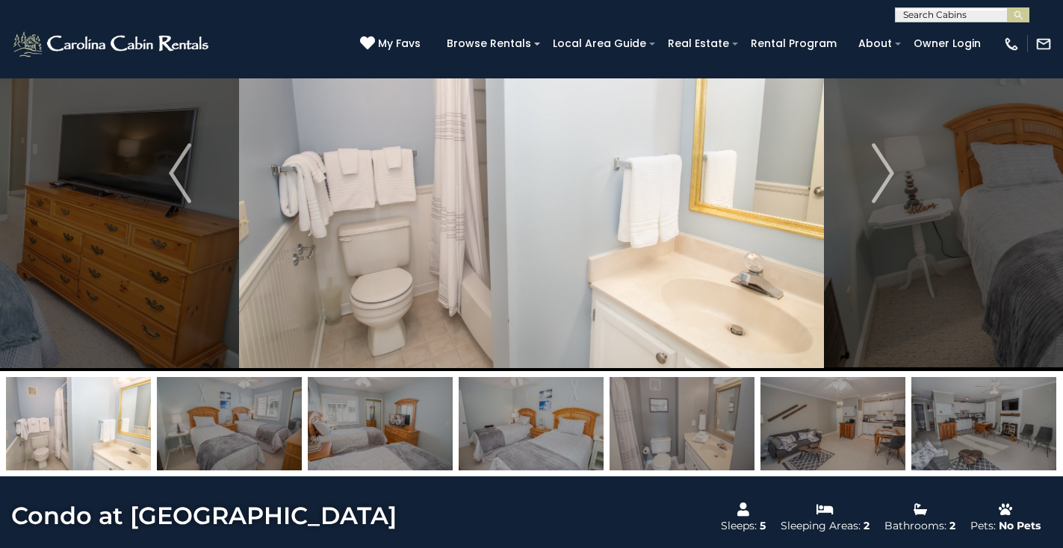
click at [328, 427] on img at bounding box center [380, 423] width 145 height 93
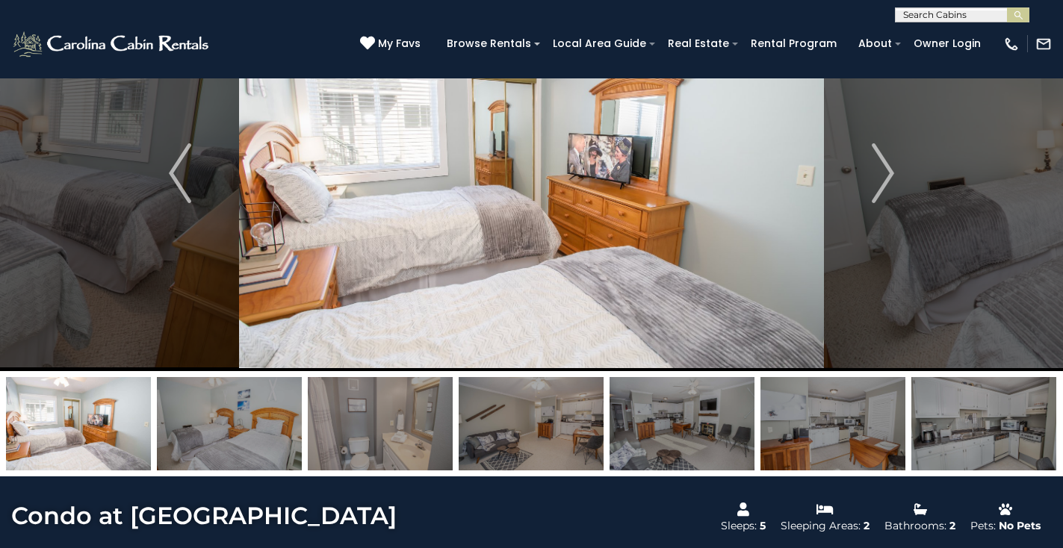
click at [339, 430] on img at bounding box center [380, 423] width 145 height 93
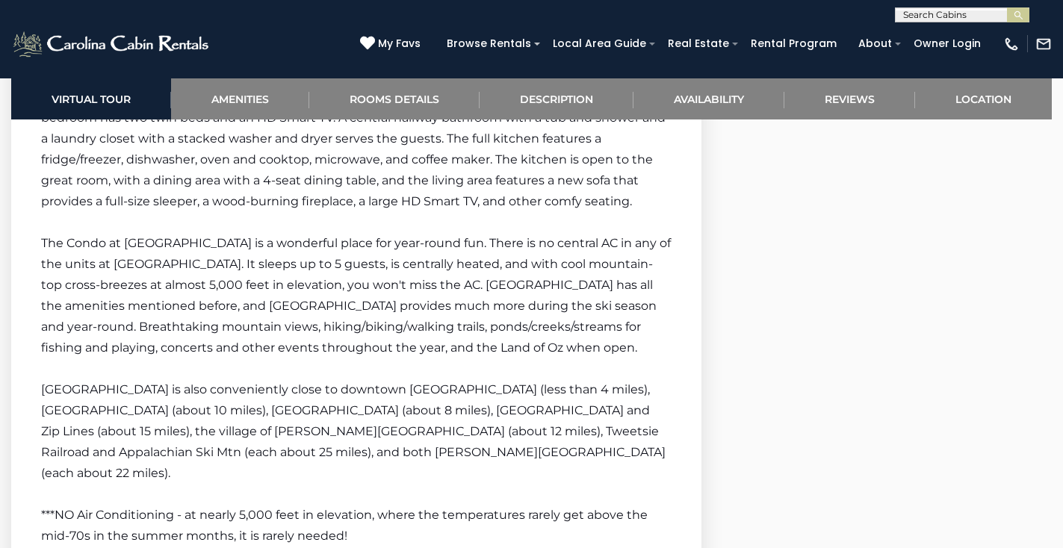
scroll to position [2169, 0]
